Goal: Task Accomplishment & Management: Use online tool/utility

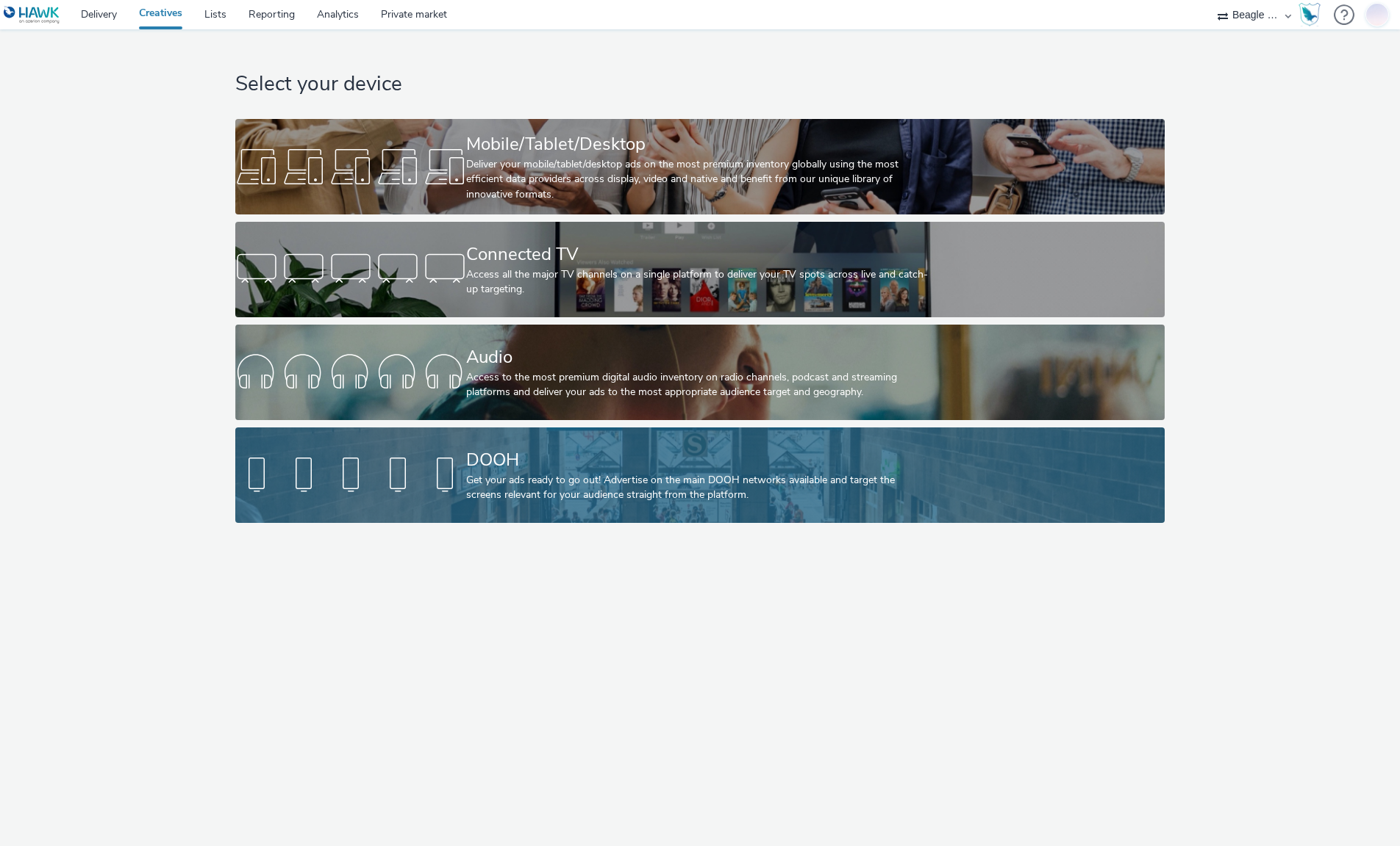
click at [616, 470] on div "DOOH" at bounding box center [696, 459] width 461 height 25
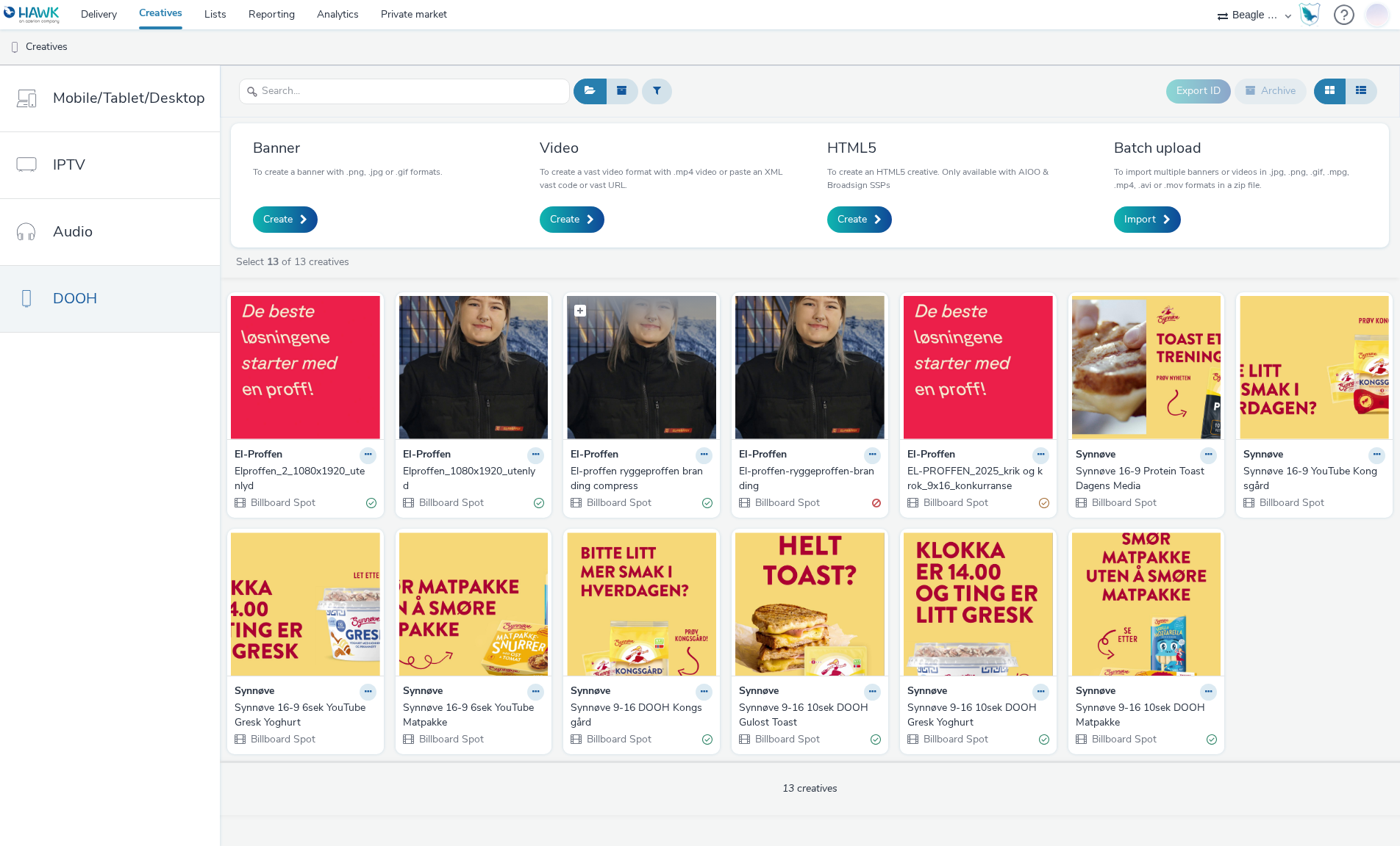
click at [640, 410] on img at bounding box center [641, 367] width 149 height 143
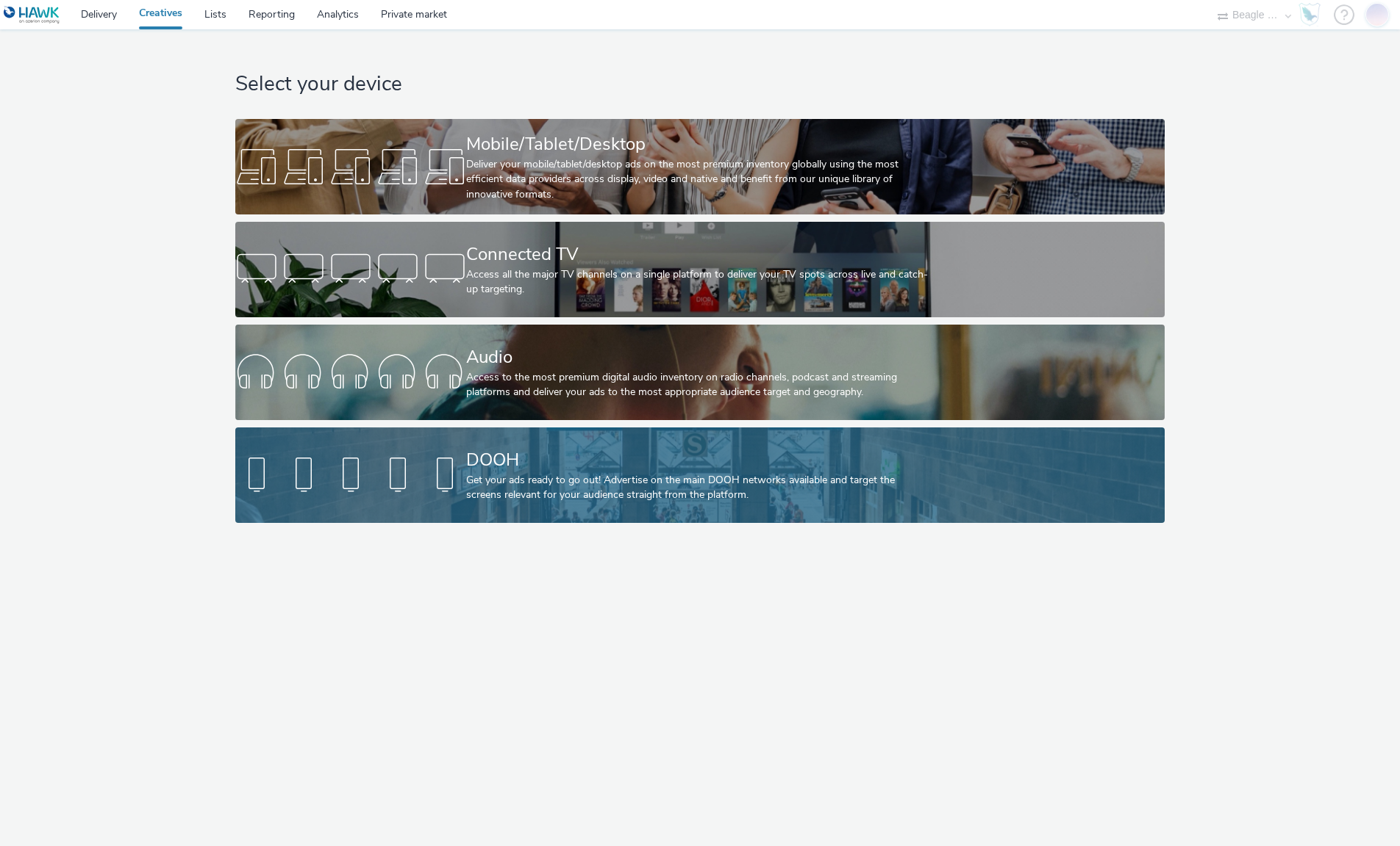
click at [651, 481] on div "Get your ads ready to go out! Advertise on the main DOOH networks available and…" at bounding box center [696, 488] width 461 height 30
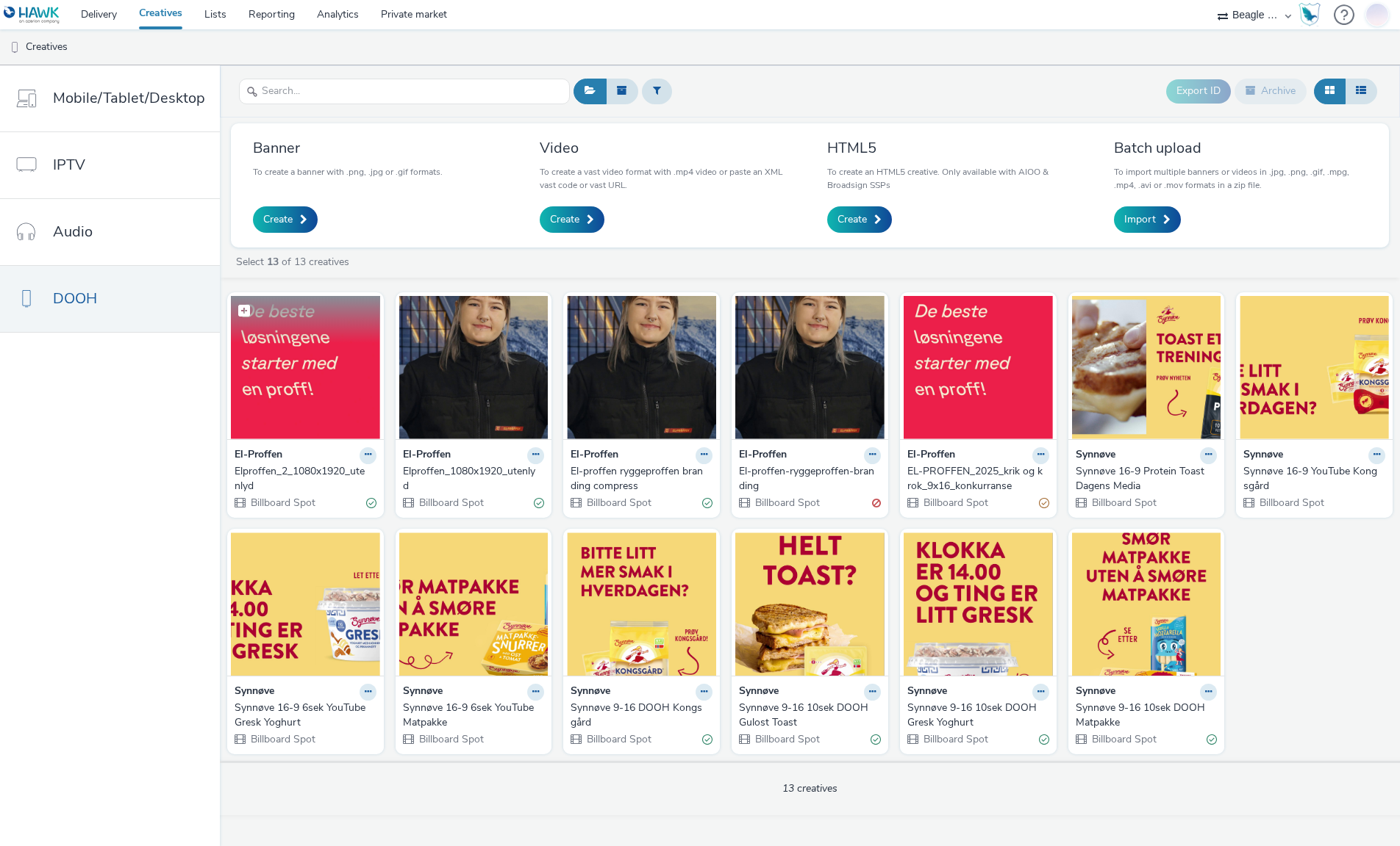
click at [286, 391] on img at bounding box center [305, 367] width 149 height 143
click at [445, 390] on img at bounding box center [474, 367] width 149 height 143
click at [101, 16] on link "Delivery" at bounding box center [99, 15] width 58 height 30
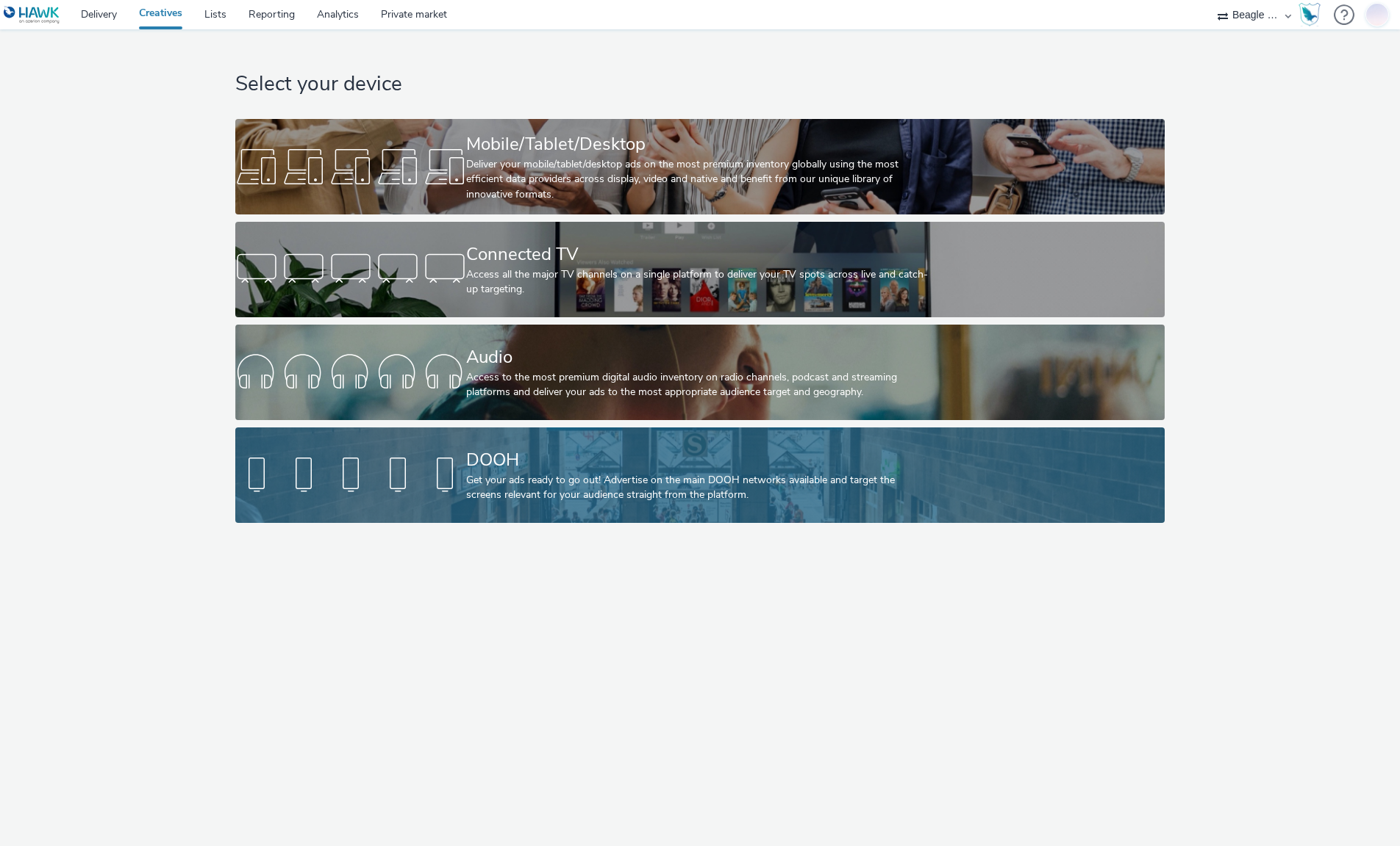
click at [638, 472] on div "DOOH" at bounding box center [696, 459] width 461 height 25
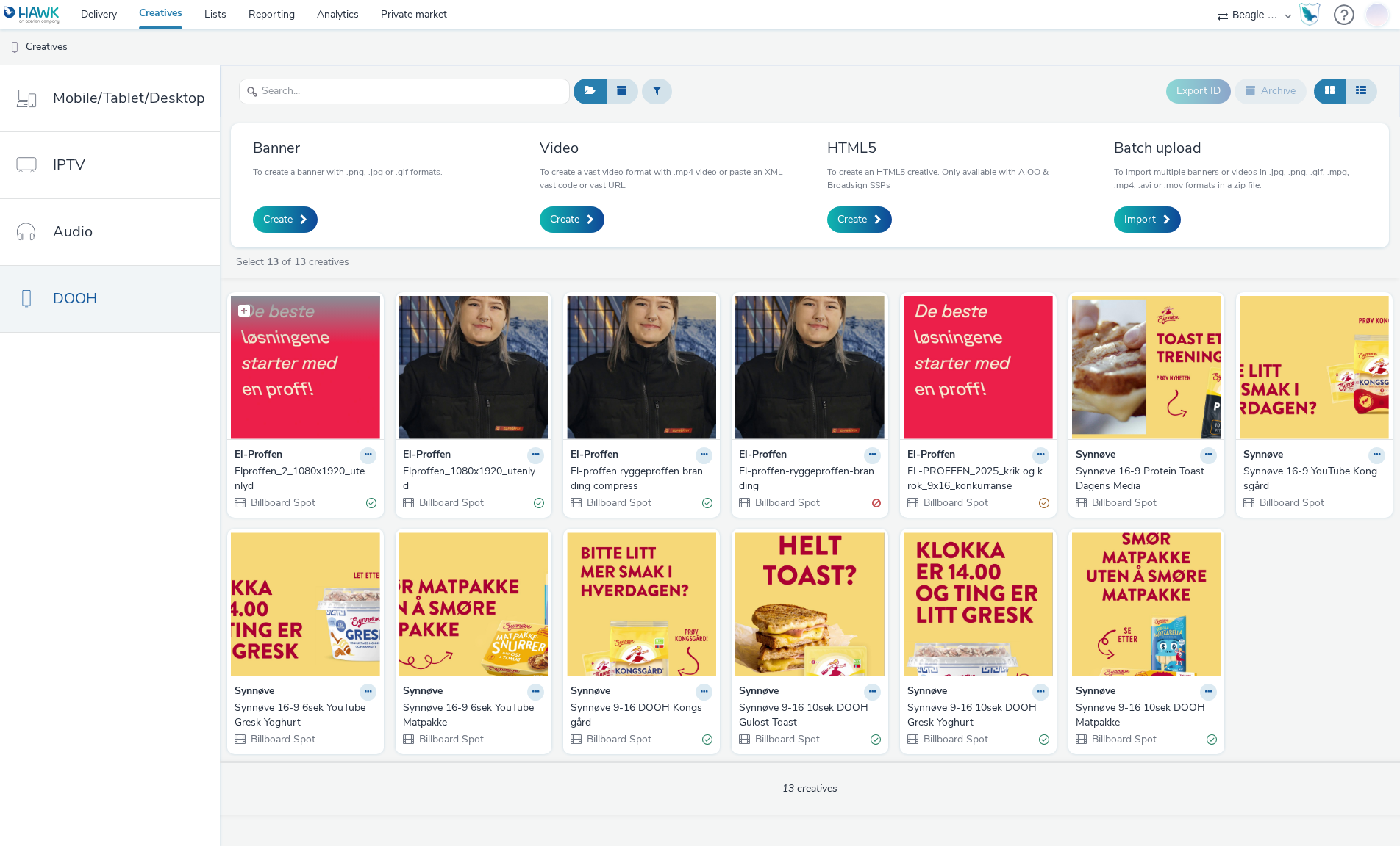
click at [275, 374] on img at bounding box center [305, 367] width 149 height 143
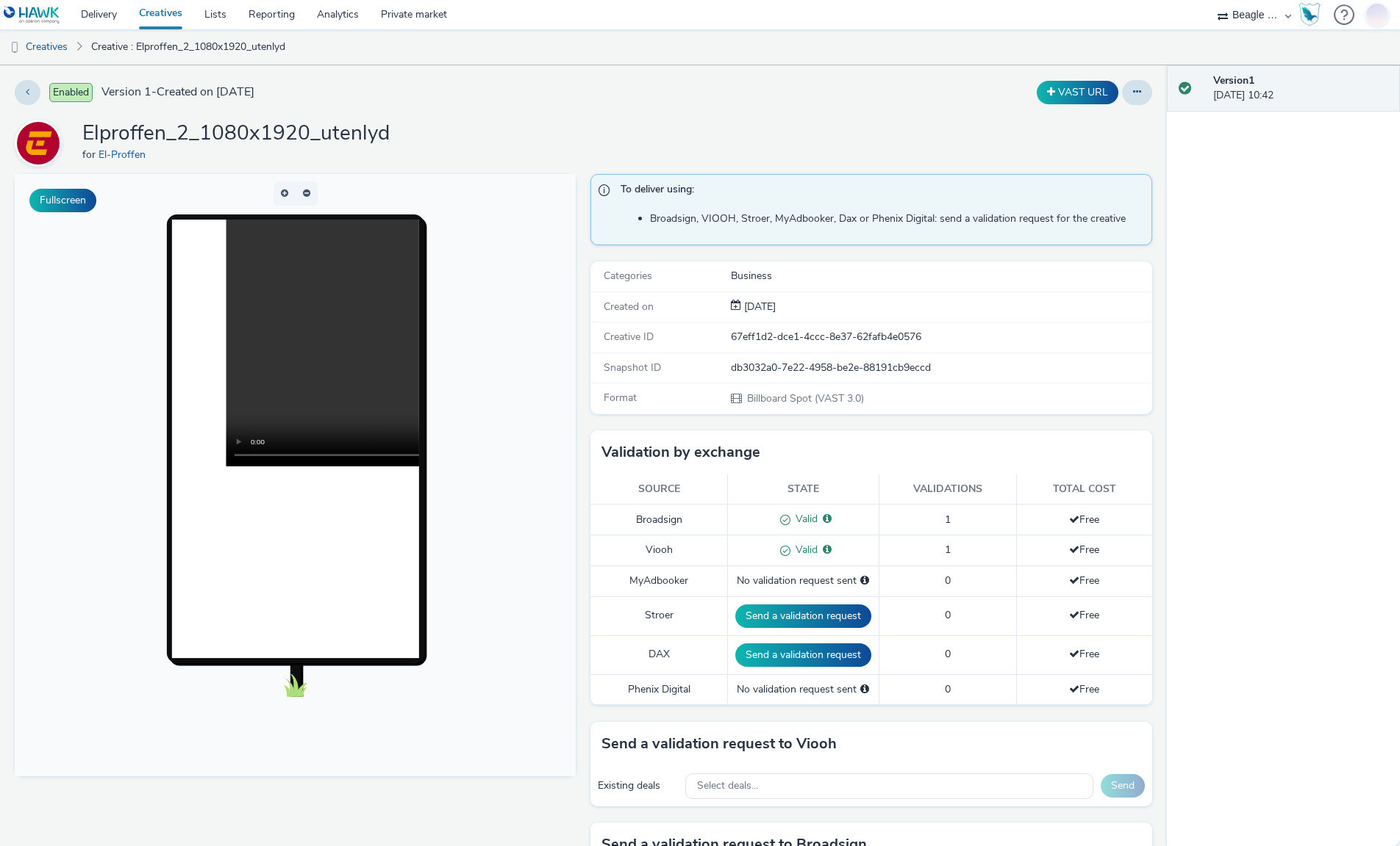
click at [216, 126] on h1 "Elproffen_2_1080x1920_utenlyd" at bounding box center [236, 134] width 307 height 28
click at [1122, 95] on button at bounding box center [1137, 92] width 30 height 25
click at [1096, 121] on link "Edit" at bounding box center [1096, 122] width 111 height 30
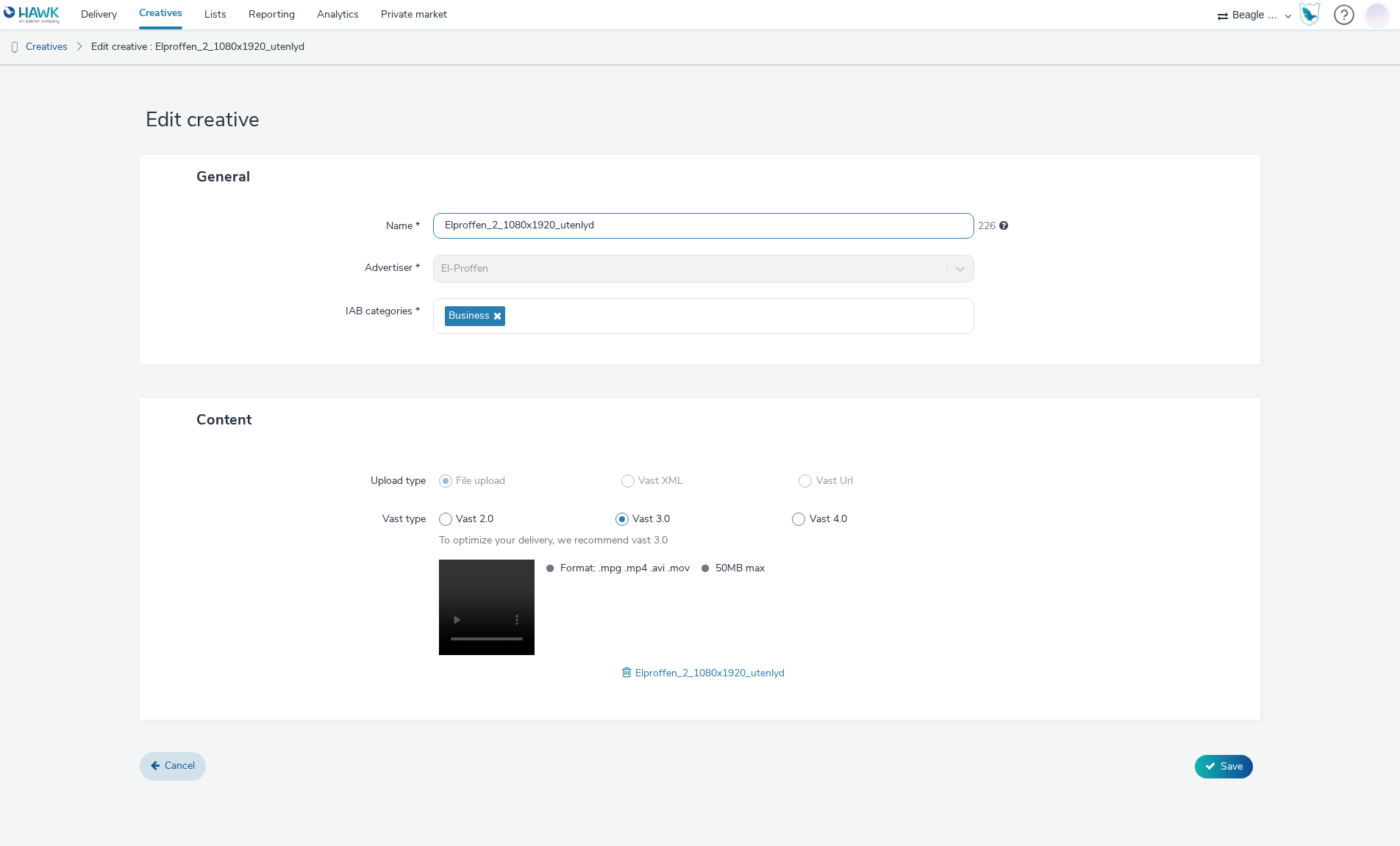
click at [491, 223] on input "Elproffen_2_1080x1920_utenlyd" at bounding box center [704, 225] width 542 height 25
type input "Elproffen_konkurranse_1080x1920_utenlyd"
click at [1226, 762] on span "Save" at bounding box center [1231, 767] width 22 height 14
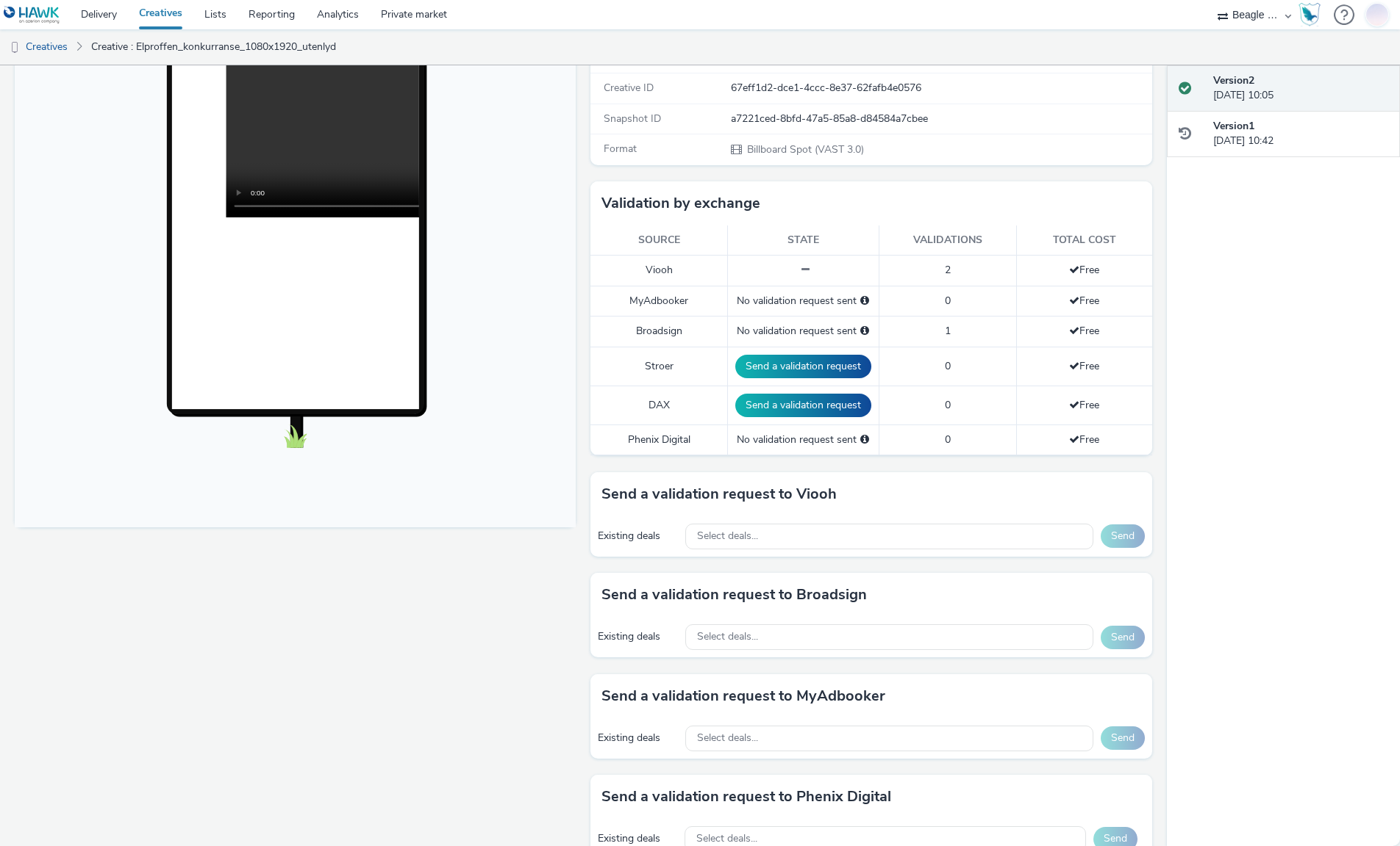
scroll to position [294, 0]
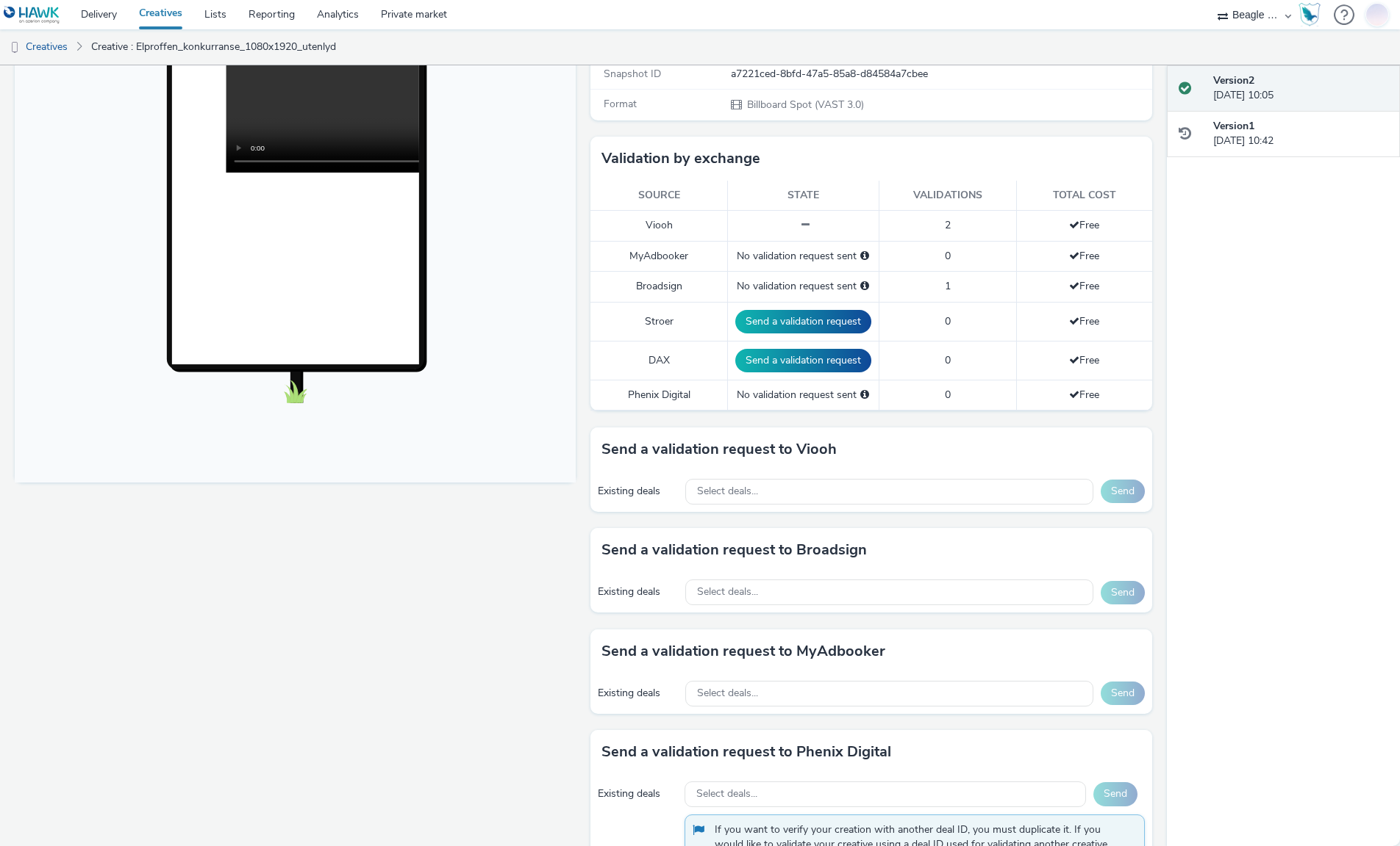
click at [796, 223] on span at bounding box center [803, 225] width 13 height 11
drag, startPoint x: 796, startPoint y: 226, endPoint x: 750, endPoint y: 229, distance: 46.1
click at [750, 229] on div at bounding box center [803, 225] width 136 height 15
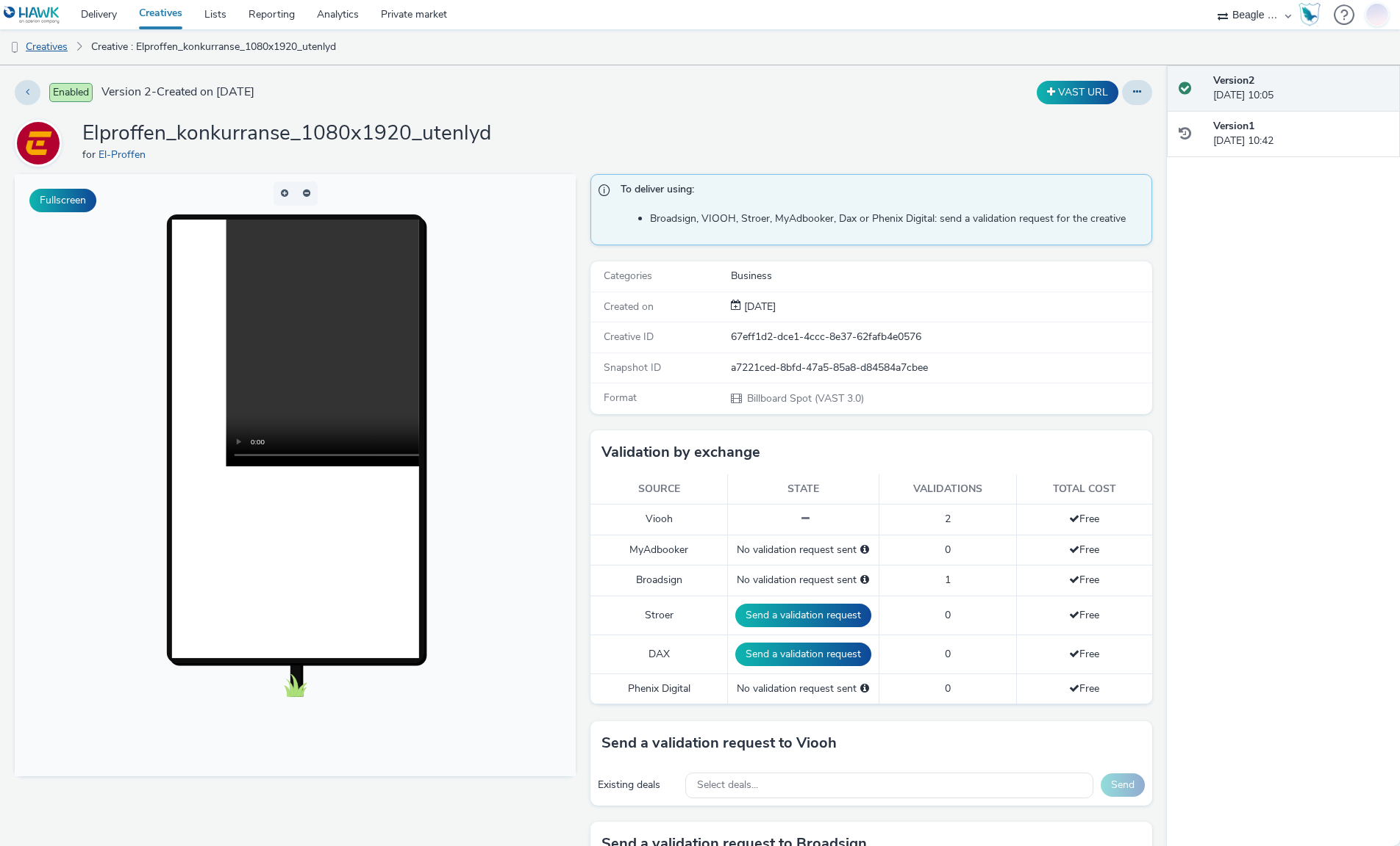
click at [60, 47] on link "Creatives" at bounding box center [37, 47] width 75 height 35
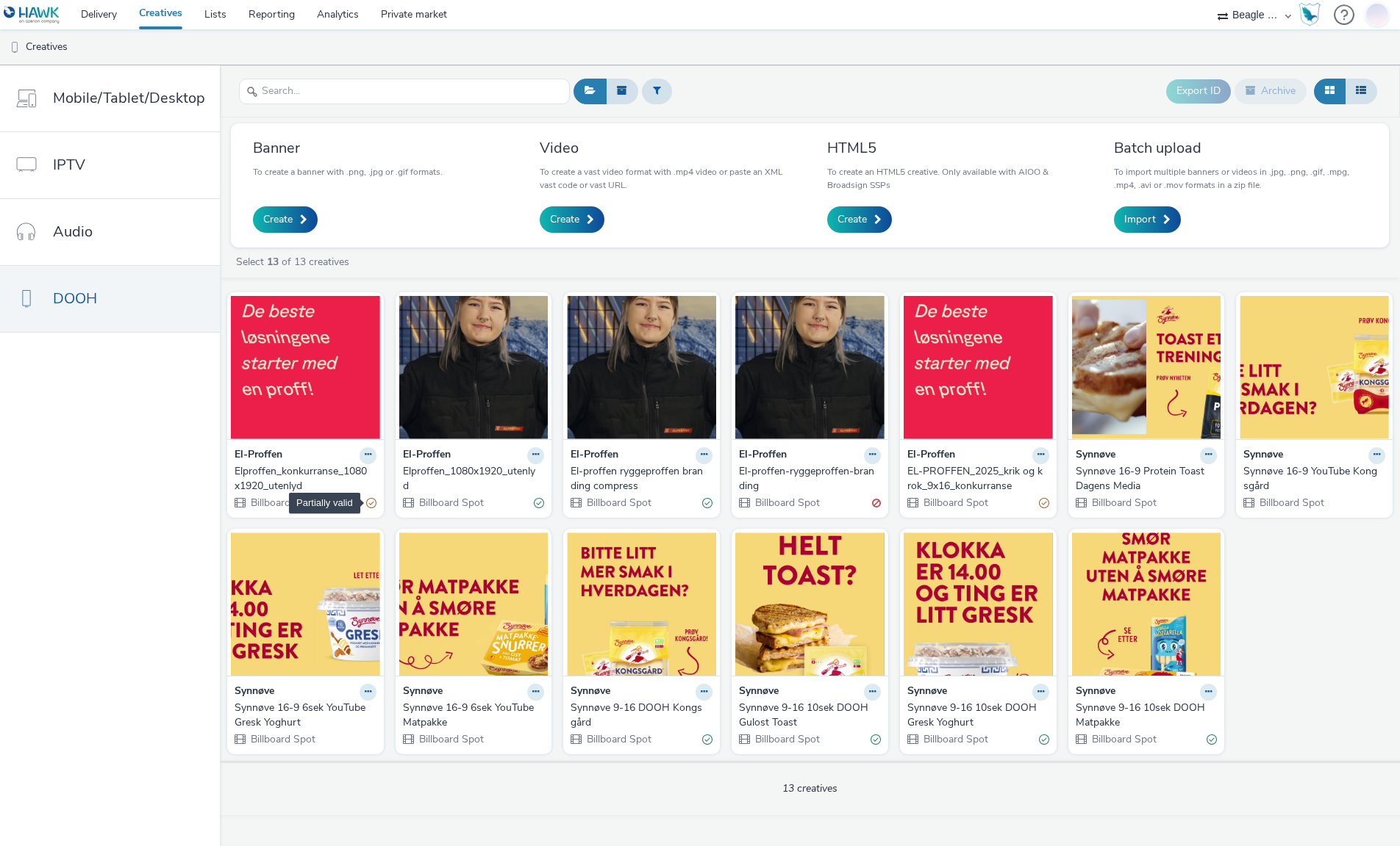
click at [367, 502] on div "Partially valid" at bounding box center [371, 503] width 11 height 16
click at [293, 360] on img at bounding box center [305, 367] width 149 height 143
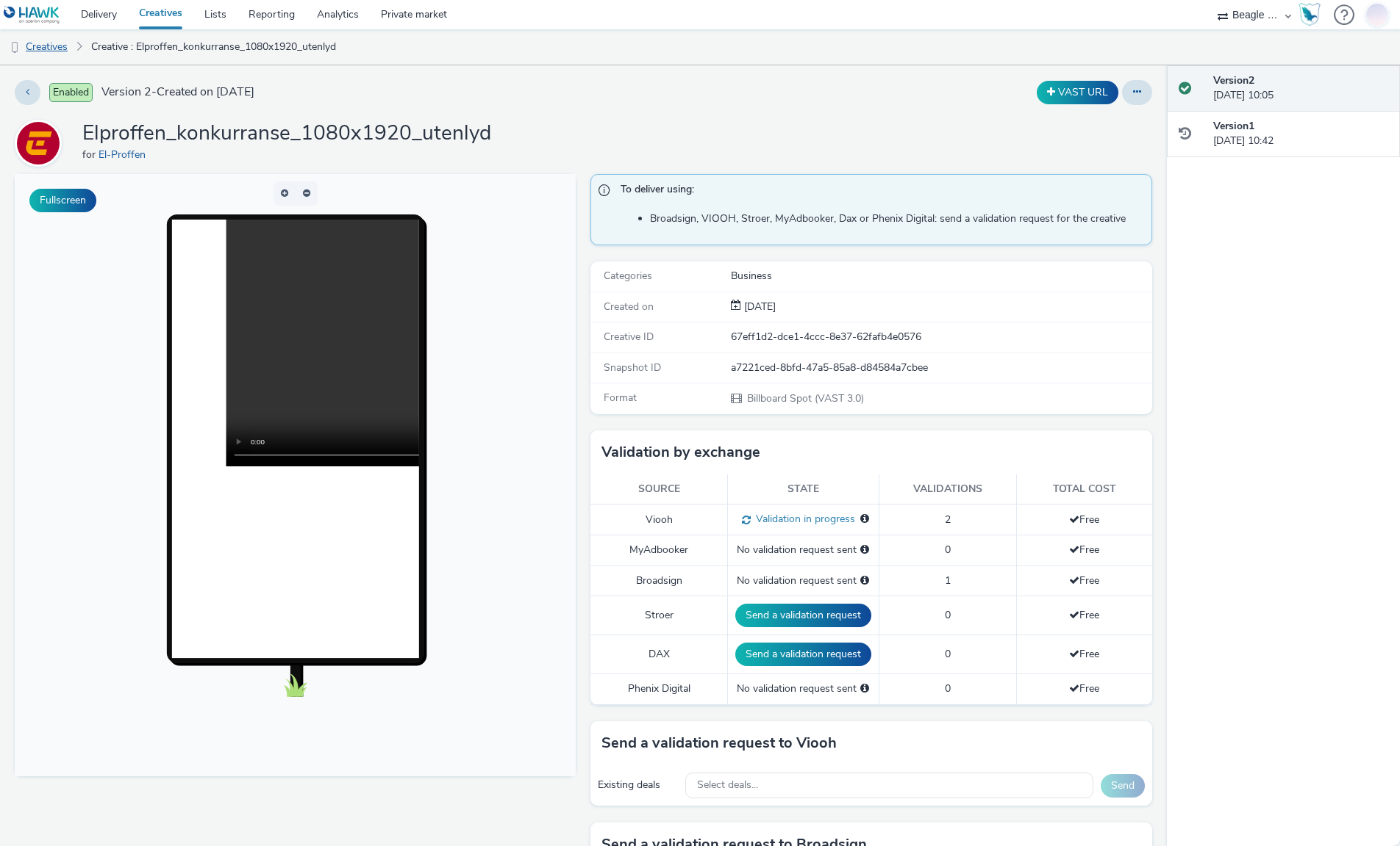
click at [49, 46] on link "Creatives" at bounding box center [37, 47] width 75 height 35
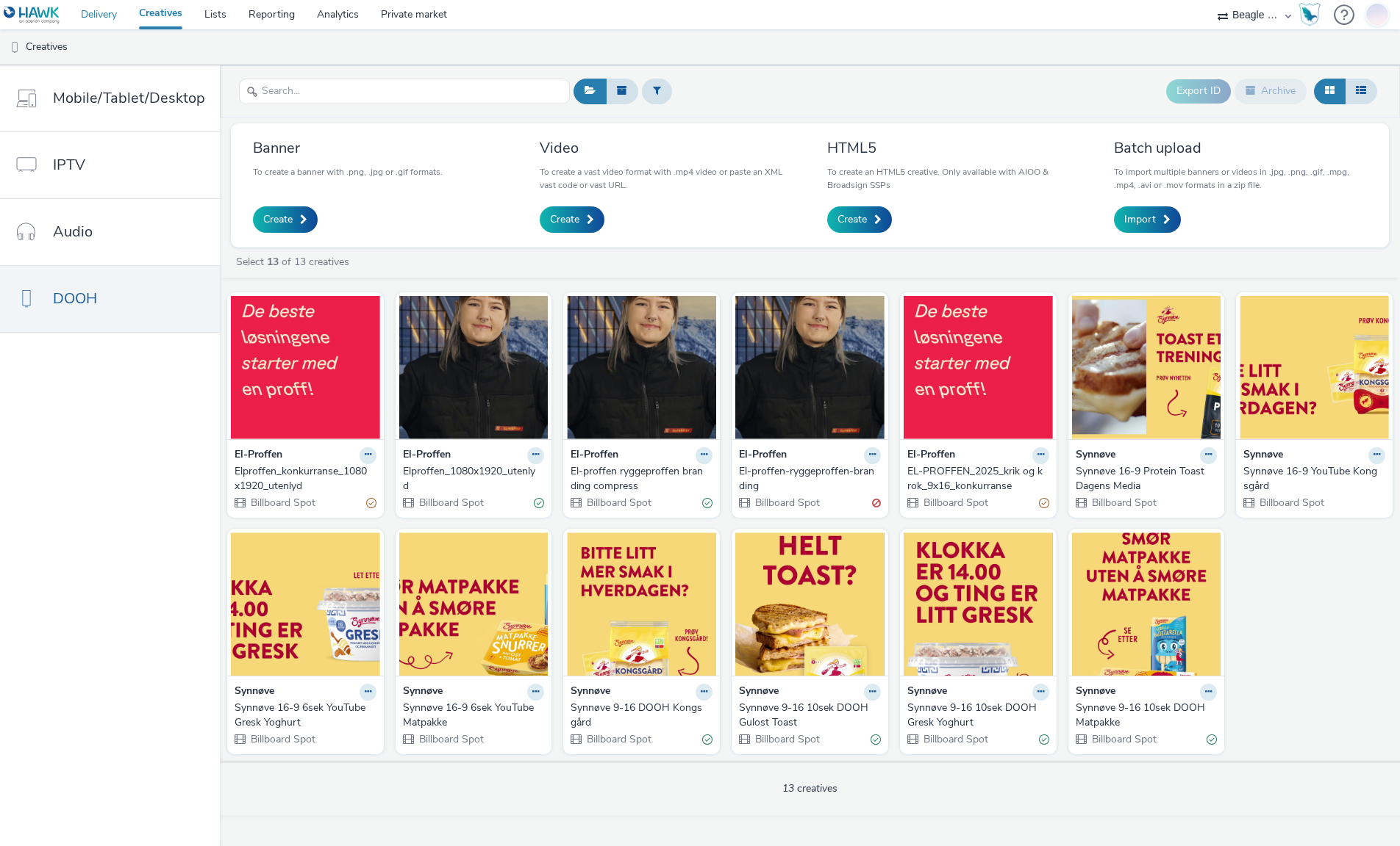
click at [109, 15] on link "Delivery" at bounding box center [99, 15] width 58 height 30
